Goal: Navigation & Orientation: Find specific page/section

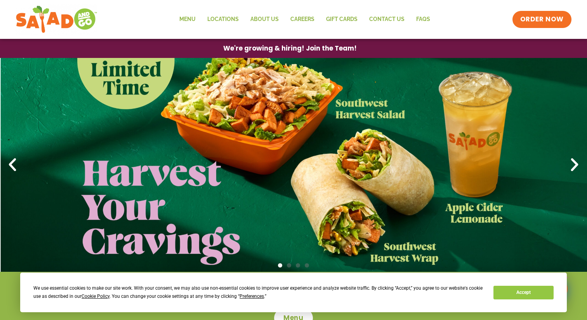
click at [151, 113] on link "1 / 4" at bounding box center [293, 165] width 587 height 214
click at [193, 20] on link "Menu" at bounding box center [188, 19] width 28 height 18
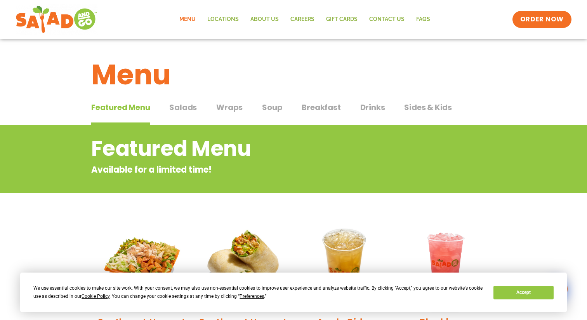
click at [222, 108] on span "Wraps" at bounding box center [229, 107] width 26 height 12
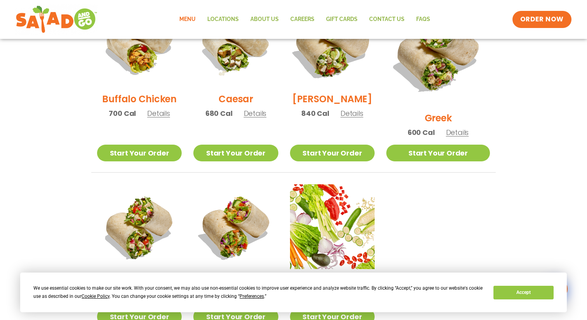
scroll to position [425, 0]
